Goal: Task Accomplishment & Management: Use online tool/utility

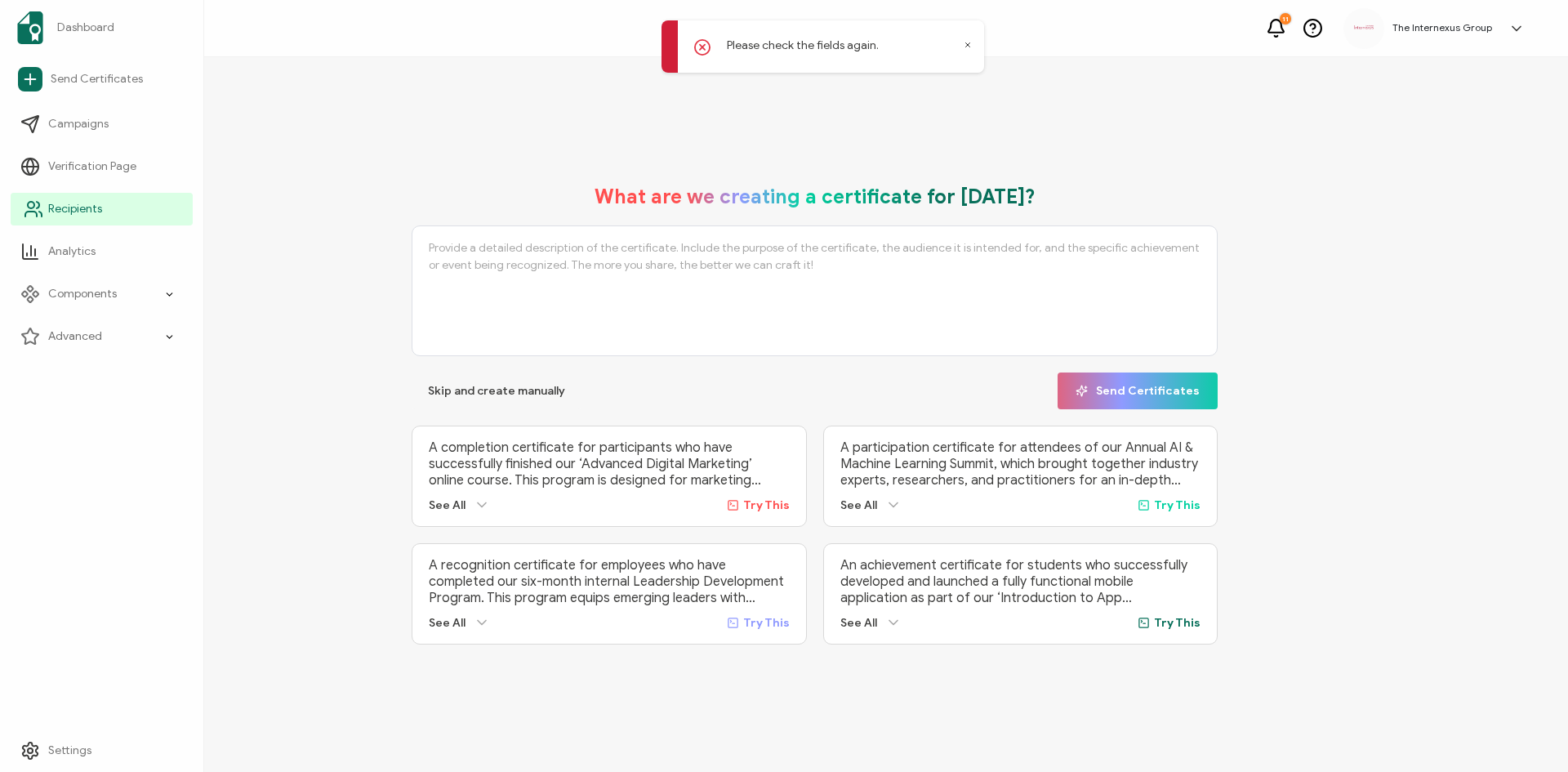
click at [45, 212] on link "Recipients" at bounding box center [101, 209] width 183 height 33
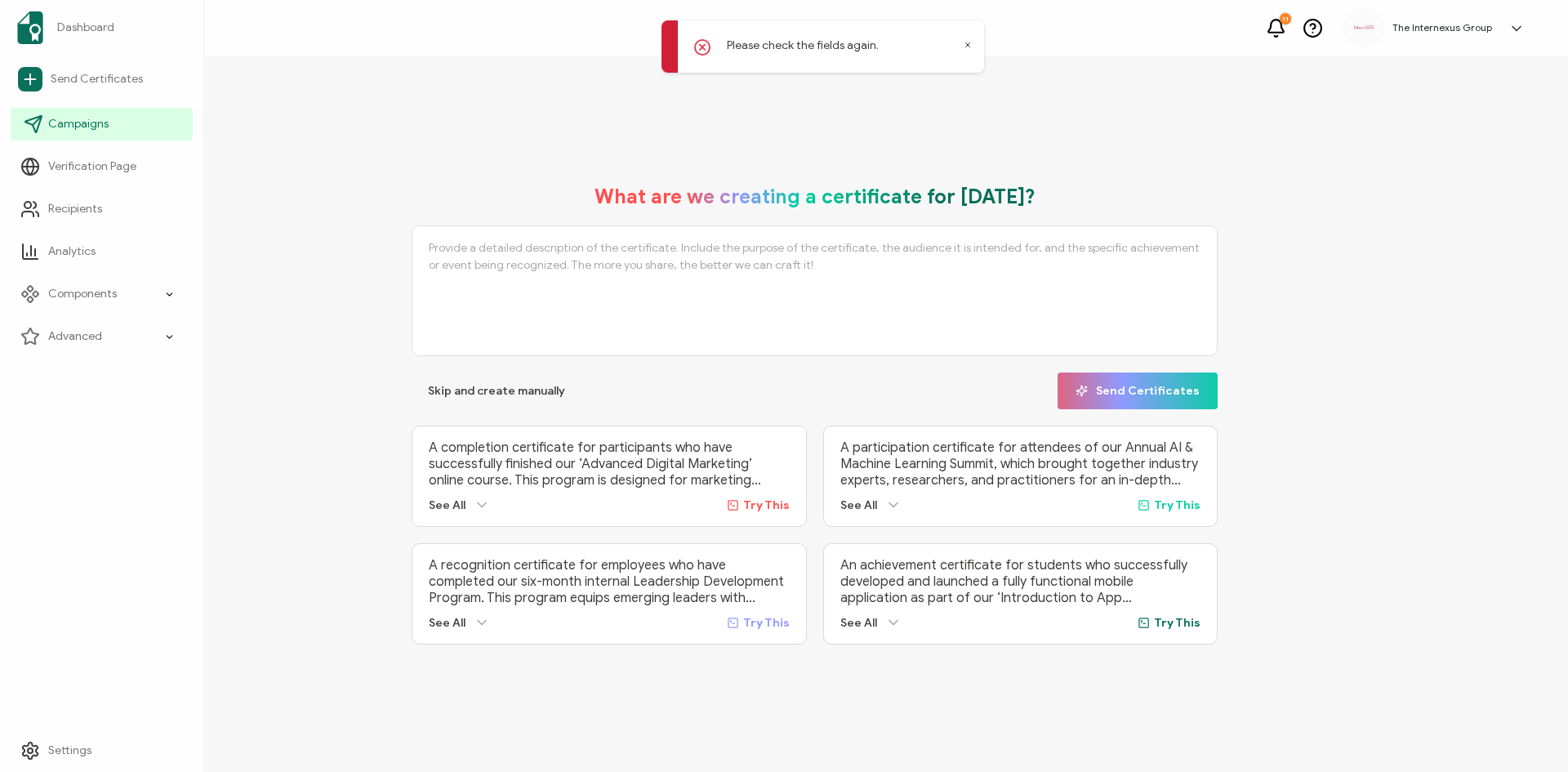
click at [82, 116] on span "Campaigns" at bounding box center [78, 123] width 61 height 16
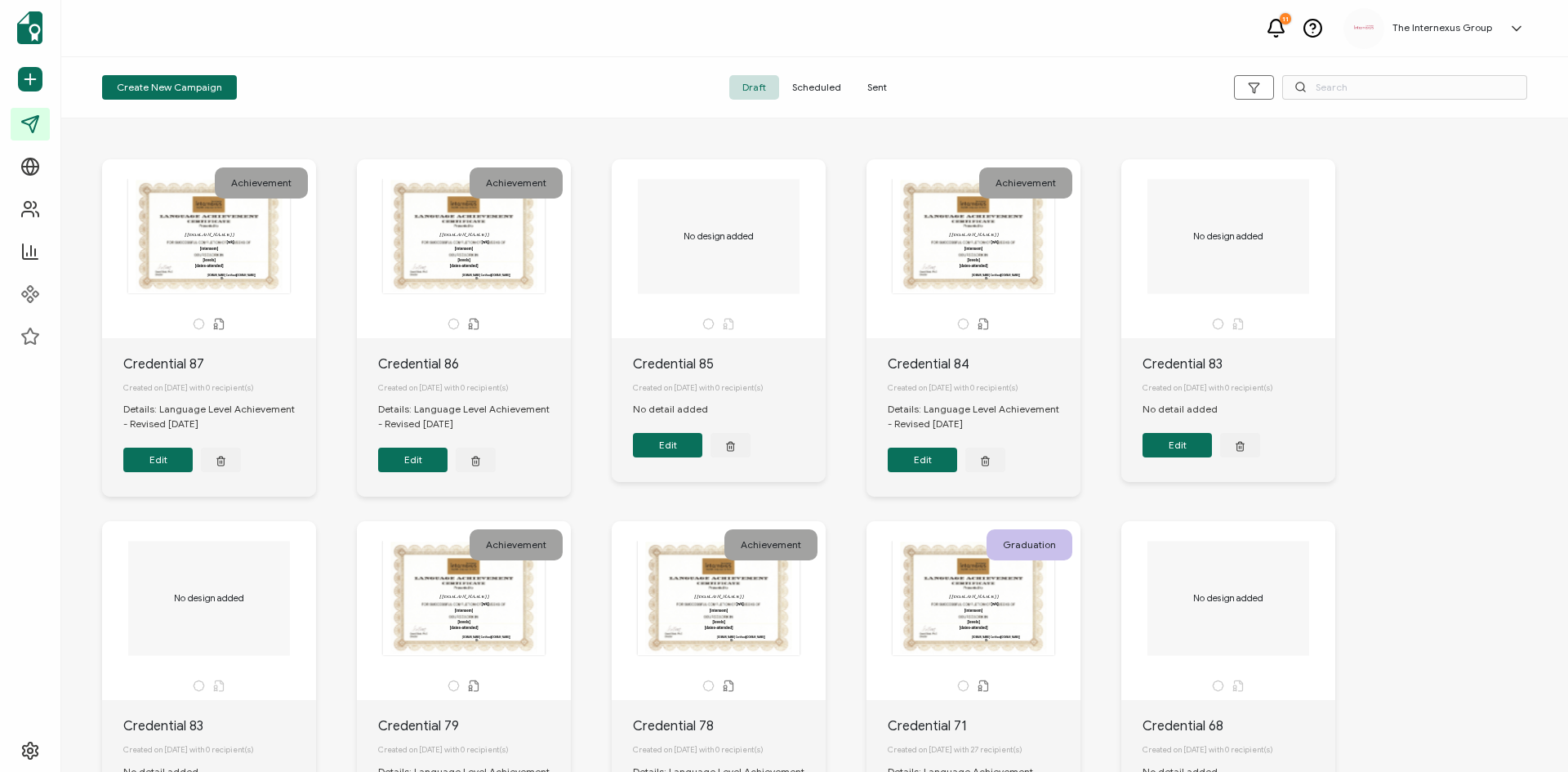
click at [201, 388] on div "Created on [DATE] with 0 recipient(s)" at bounding box center [219, 388] width 193 height 27
click at [156, 461] on button "Edit" at bounding box center [158, 459] width 69 height 25
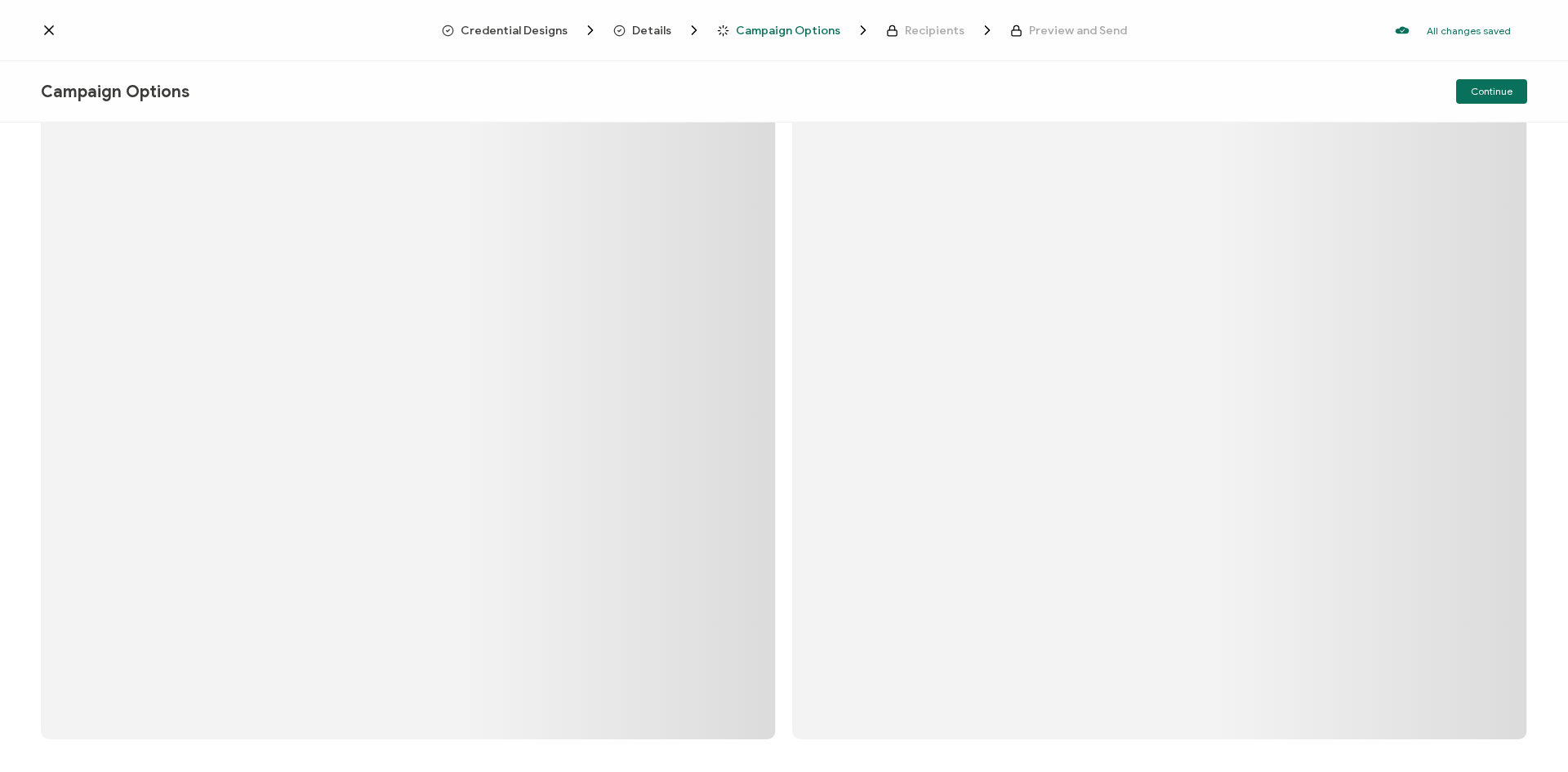
click at [43, 28] on icon at bounding box center [49, 30] width 16 height 16
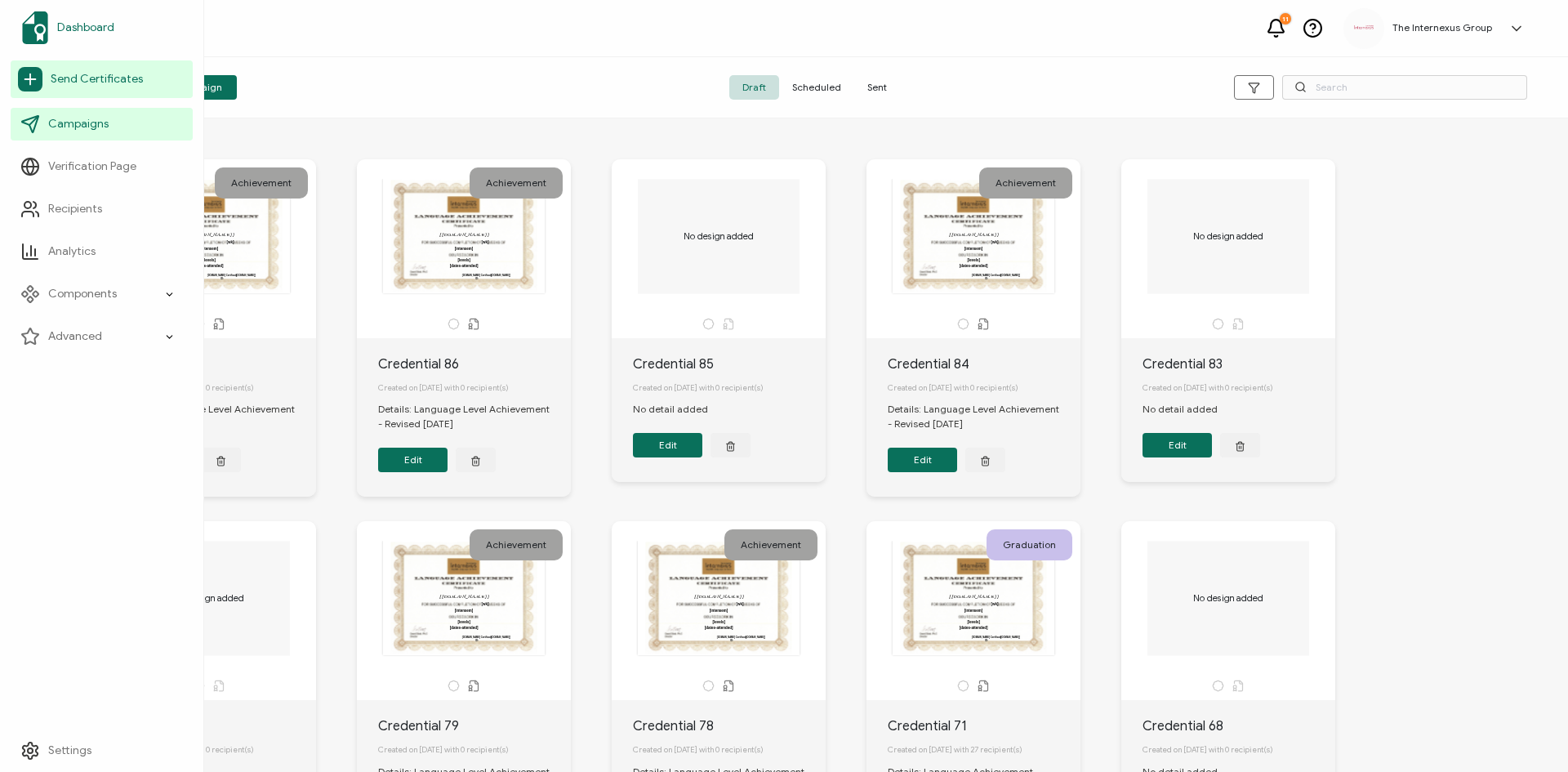
click at [83, 21] on span "Dashboard" at bounding box center [86, 27] width 57 height 16
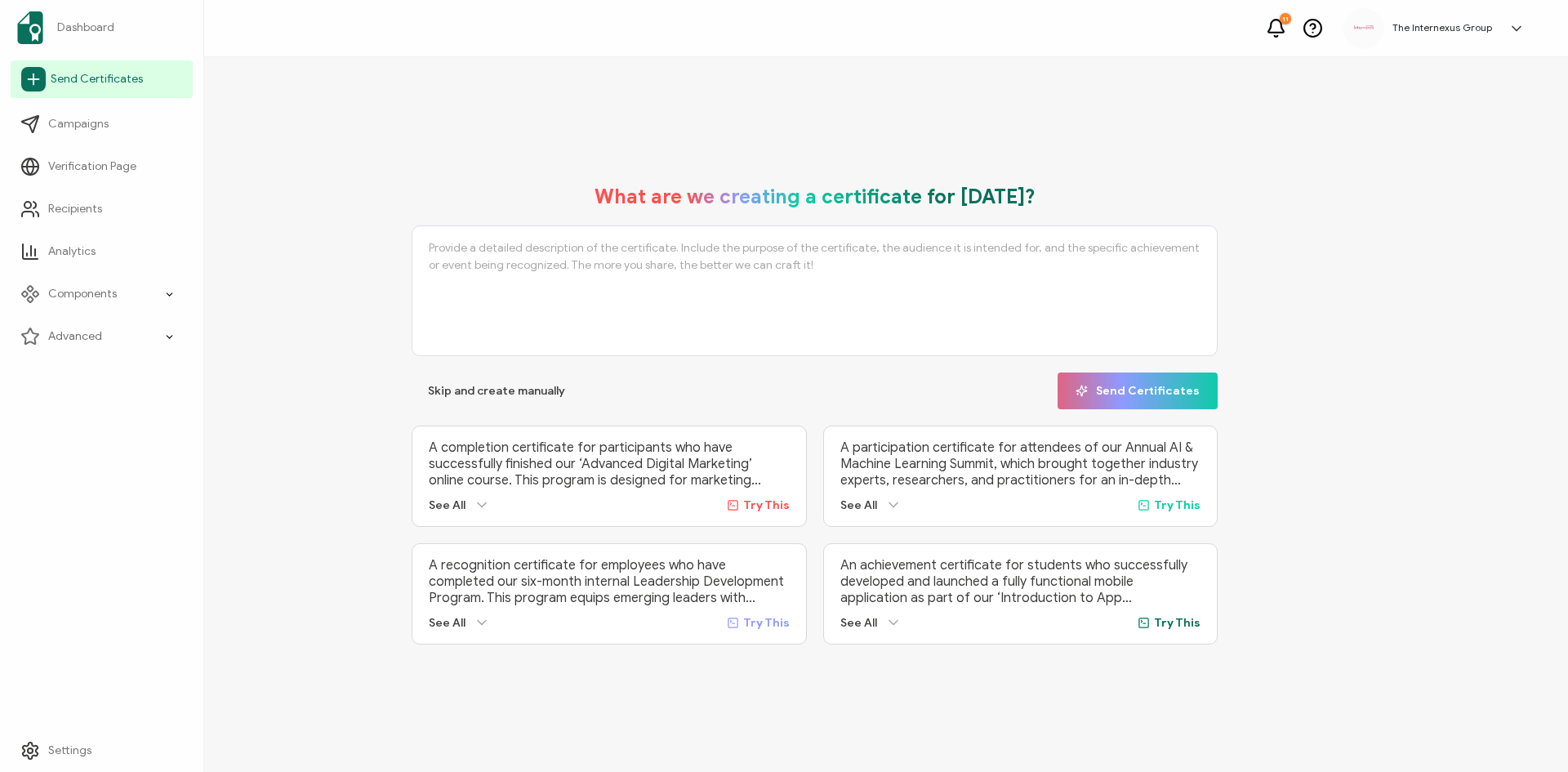
click at [93, 92] on link "Send Certificates" at bounding box center [101, 80] width 183 height 38
